Goal: Register for event/course

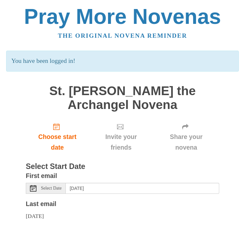
scroll to position [8, 0]
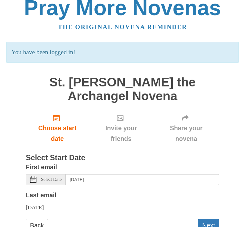
click at [40, 221] on link "Back" at bounding box center [37, 226] width 22 height 13
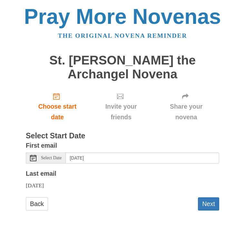
click at [58, 97] on icon "Choose start date" at bounding box center [56, 96] width 6 height 6
click at [59, 89] on link "Choose start date" at bounding box center [57, 107] width 63 height 38
click at [47, 156] on span "Select Date" at bounding box center [51, 158] width 21 height 5
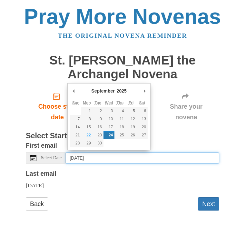
type input "[DATE]"
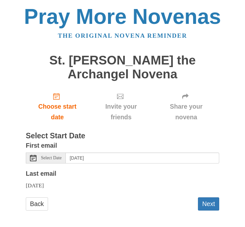
click at [211, 202] on button "Next" at bounding box center [208, 204] width 21 height 13
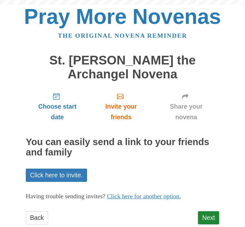
click at [210, 201] on div "Choose start date Invite your friends Share your novena You can easily send a l…" at bounding box center [123, 160] width 194 height 144
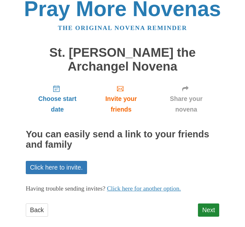
scroll to position [14, 0]
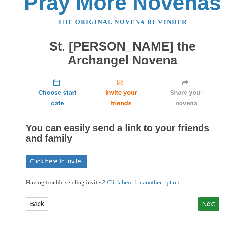
click at [215, 203] on link "Next" at bounding box center [208, 204] width 21 height 13
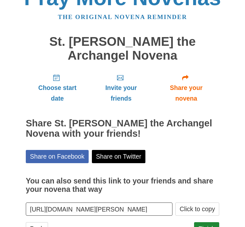
scroll to position [22, 0]
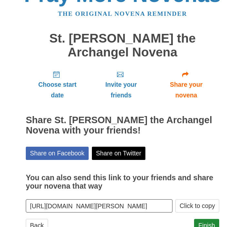
click at [208, 224] on link "Finish" at bounding box center [206, 226] width 25 height 13
